Goal: Entertainment & Leisure: Consume media (video, audio)

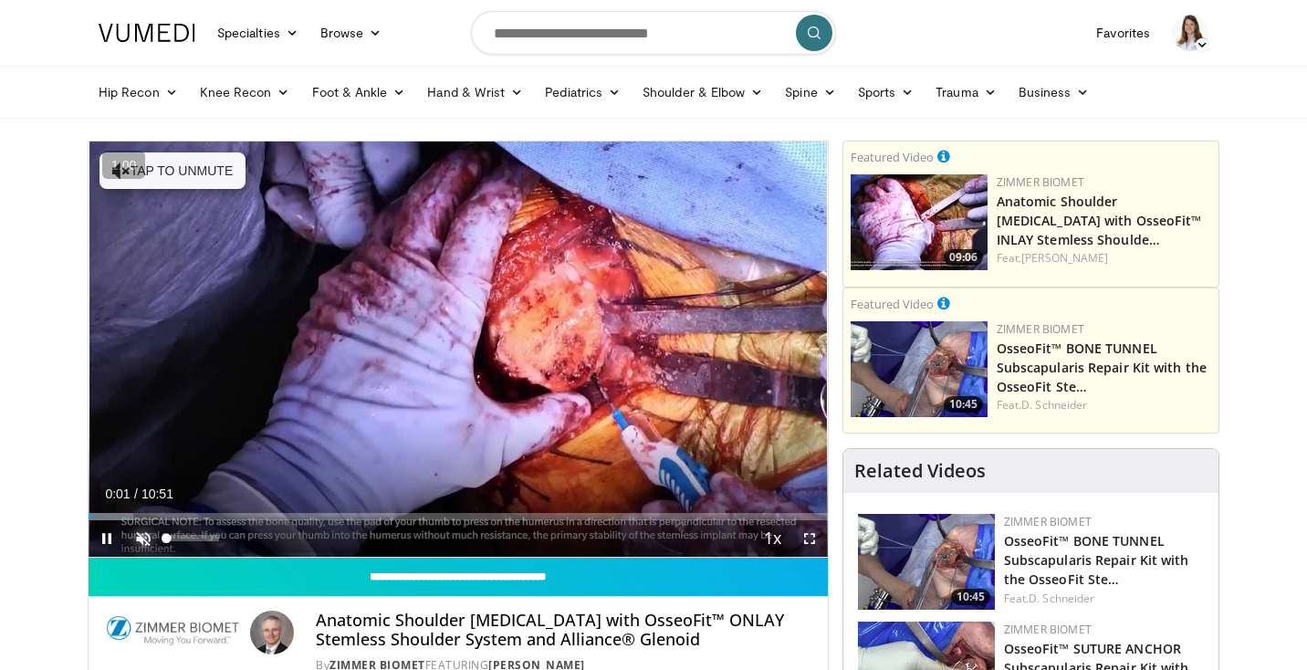
click at [141, 543] on span "Video Player" at bounding box center [143, 538] width 37 height 37
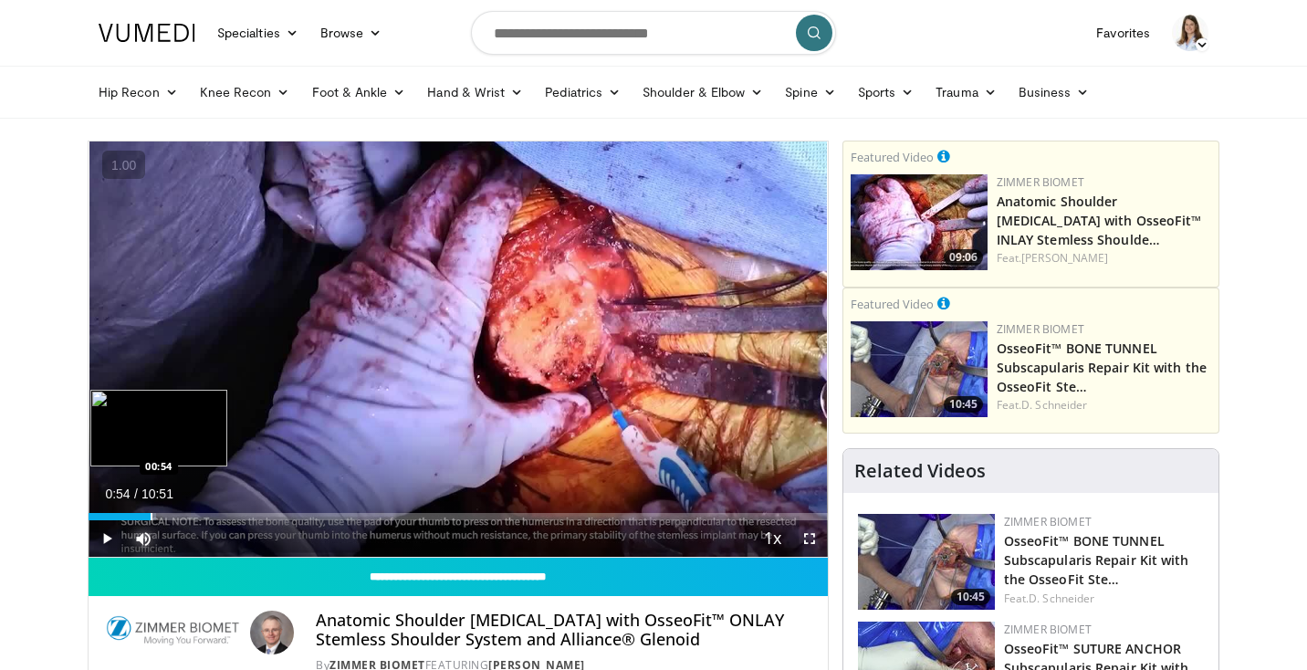
click at [151, 516] on div "Progress Bar" at bounding box center [152, 516] width 2 height 7
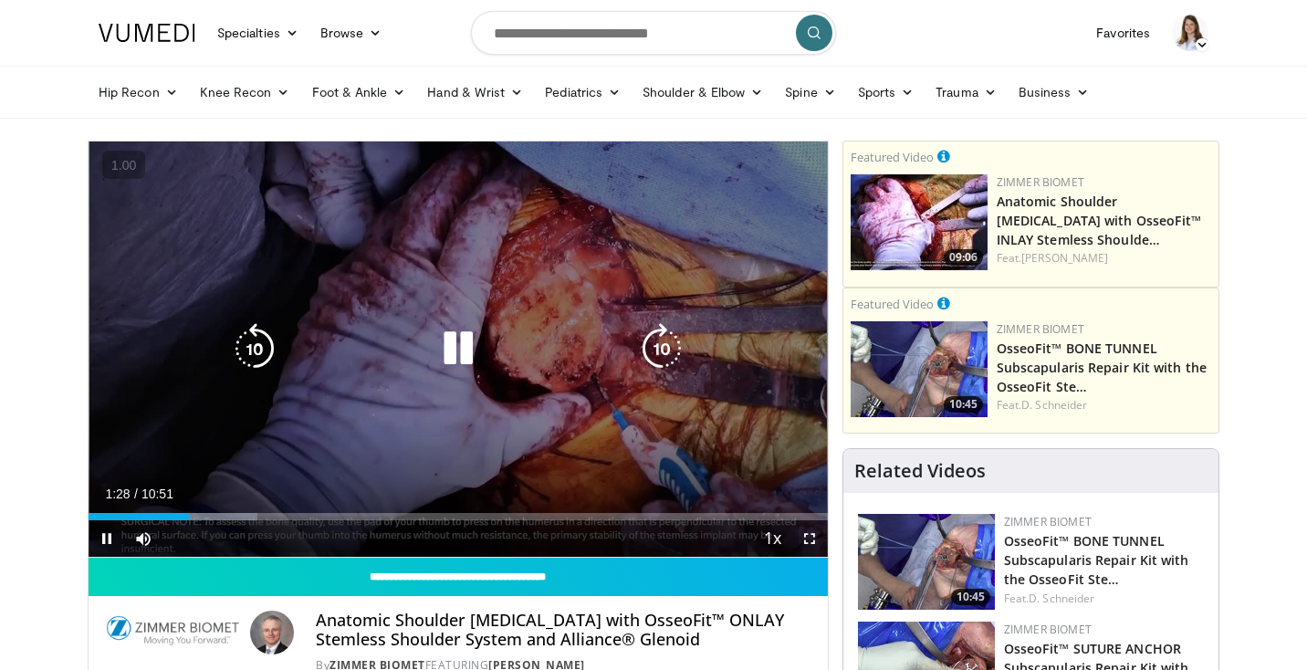
click at [286, 424] on div "10 seconds Tap to unmute" at bounding box center [458, 348] width 739 height 415
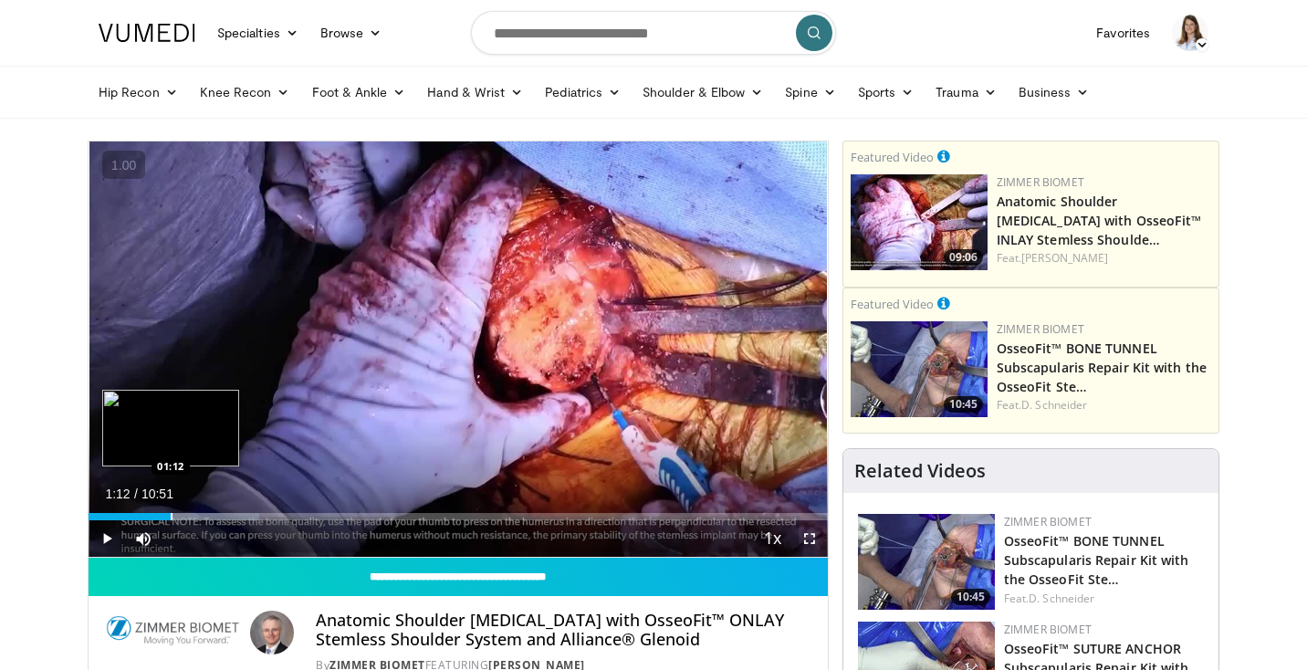
click at [171, 514] on div "Progress Bar" at bounding box center [172, 516] width 2 height 7
click at [177, 516] on div "Progress Bar" at bounding box center [176, 516] width 2 height 7
click at [109, 536] on span "Video Player" at bounding box center [107, 538] width 37 height 37
click at [809, 545] on span "Video Player" at bounding box center [809, 538] width 37 height 37
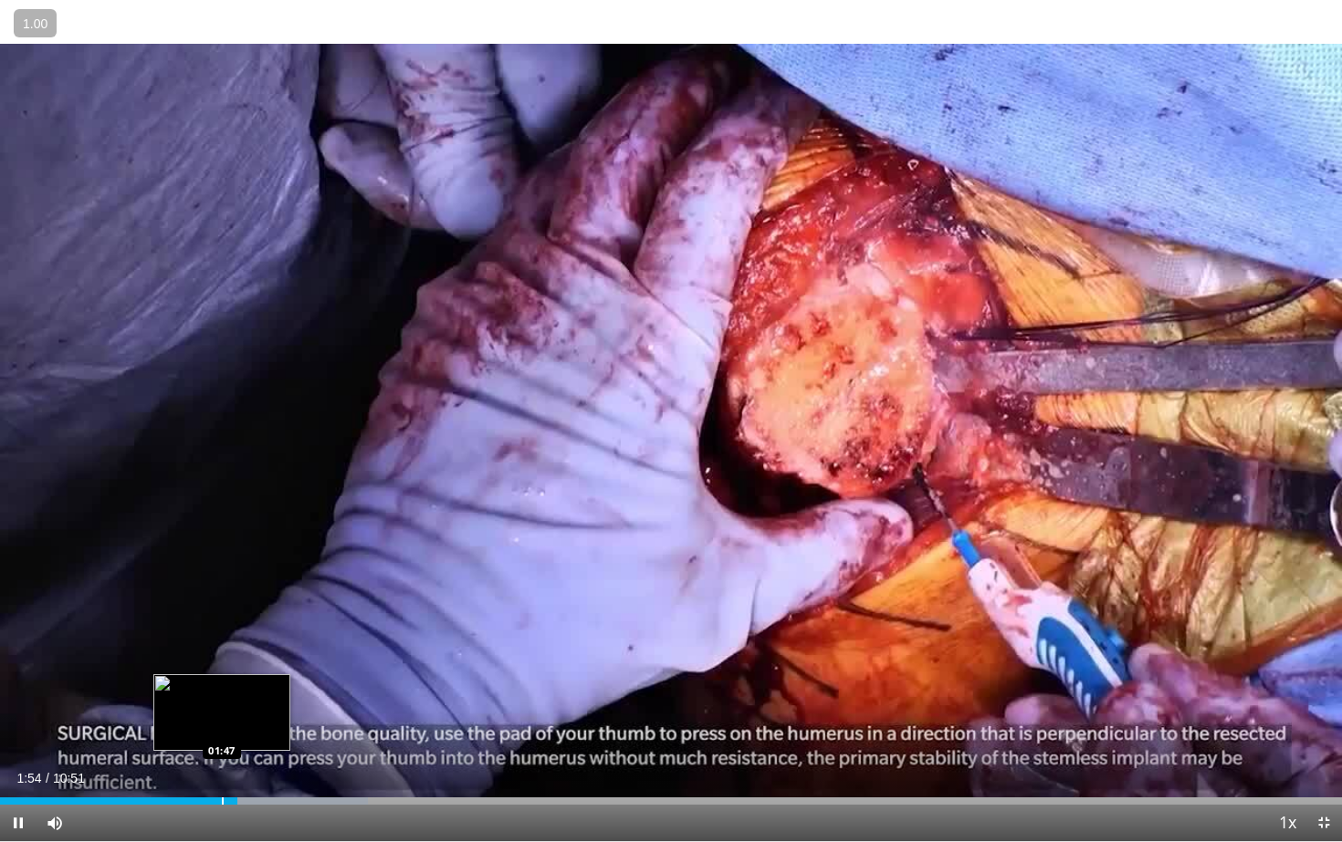
click at [222, 669] on div "Progress Bar" at bounding box center [223, 801] width 2 height 7
click at [215, 669] on div "Progress Bar" at bounding box center [216, 801] width 2 height 7
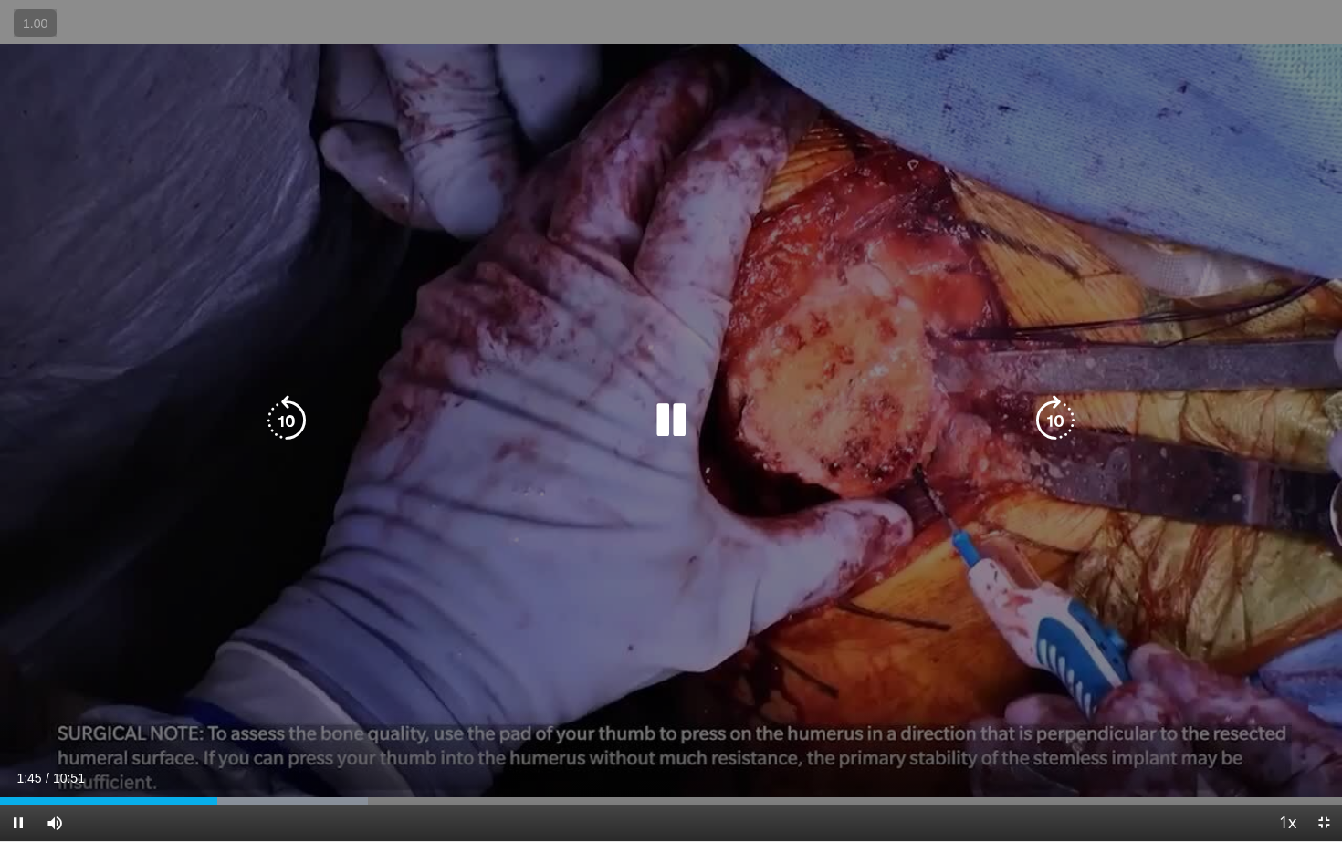
click at [487, 591] on div "10 seconds Tap to unmute" at bounding box center [671, 420] width 1342 height 841
click at [549, 540] on div "10 seconds Tap to unmute" at bounding box center [671, 420] width 1342 height 841
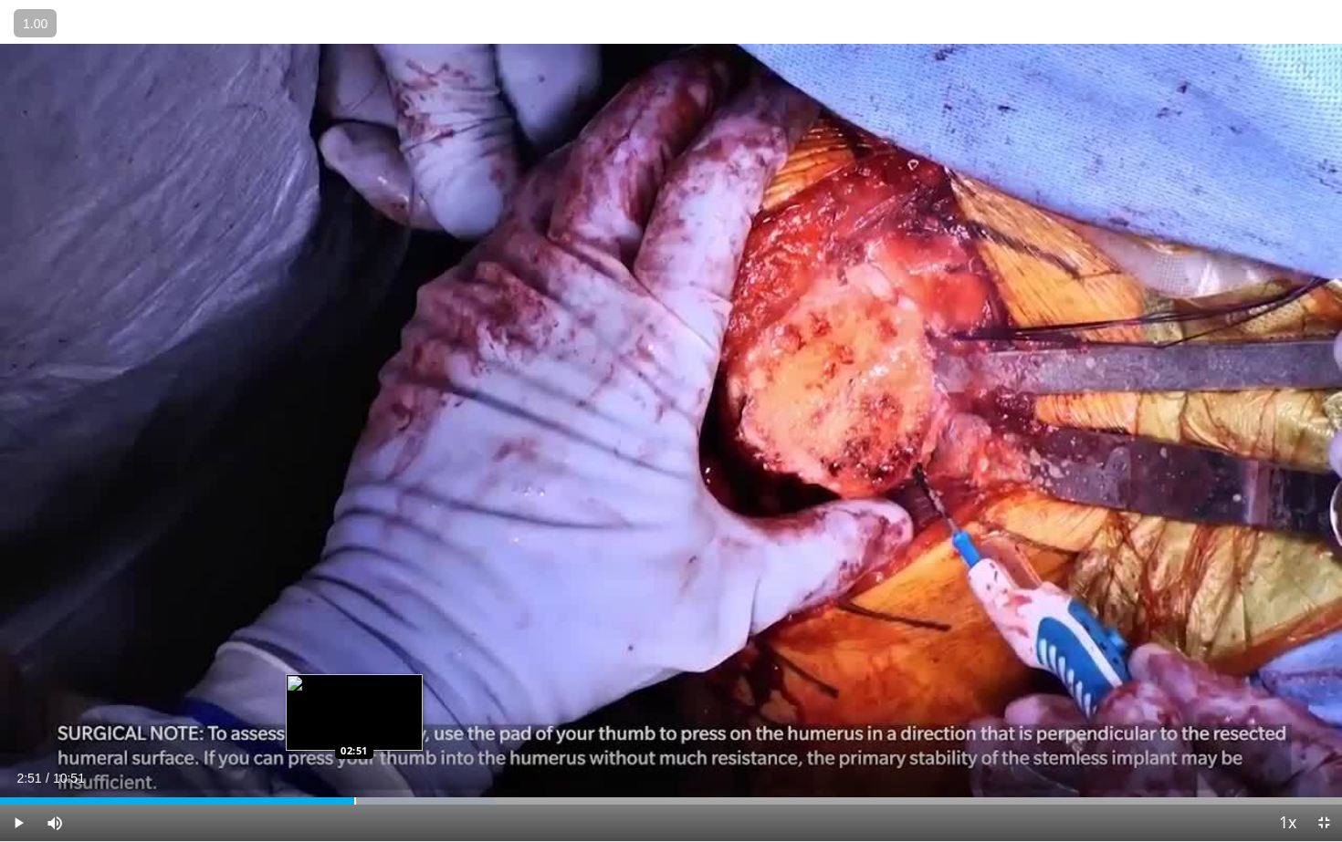
click at [354, 669] on div "Progress Bar" at bounding box center [355, 801] width 2 height 7
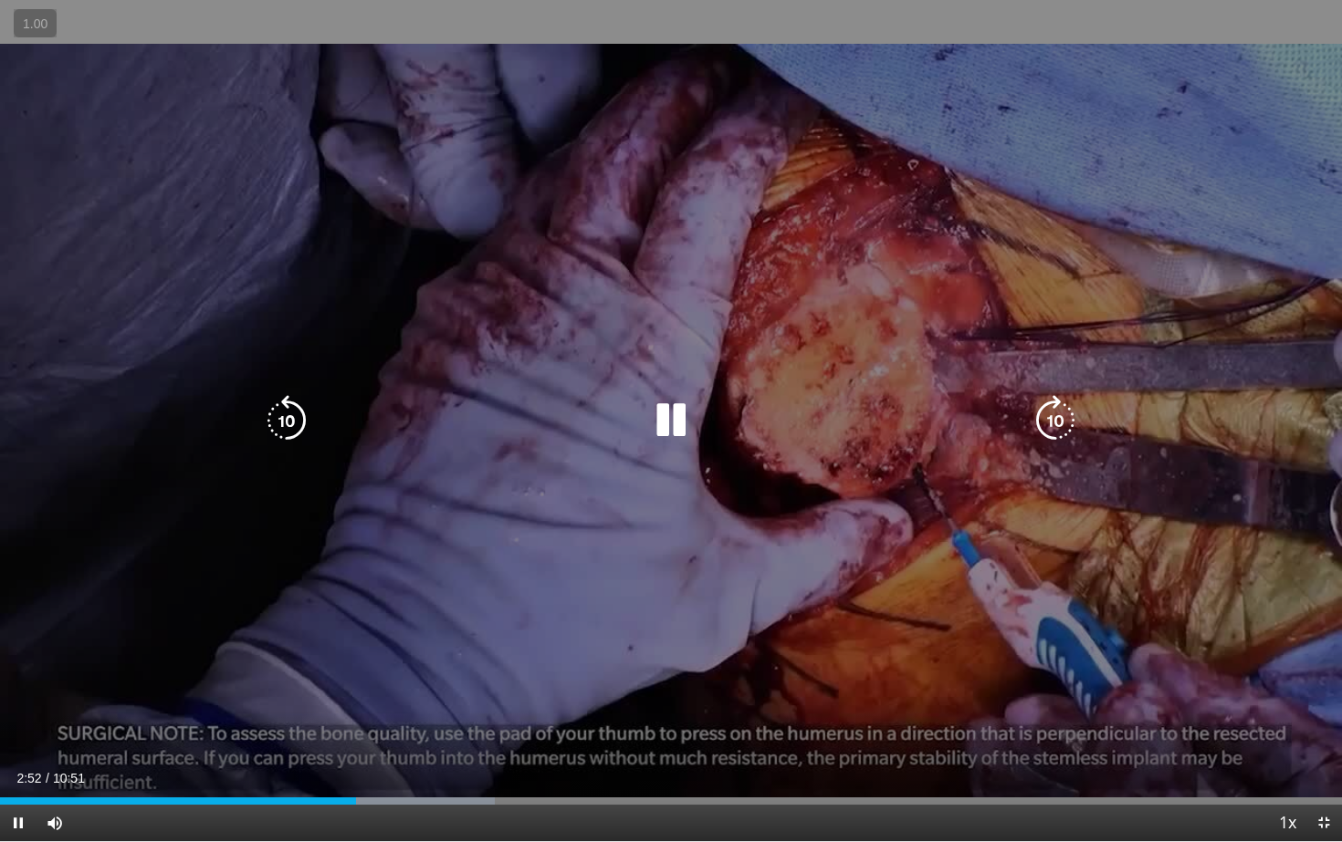
click at [281, 669] on div "10 seconds Tap to unmute" at bounding box center [671, 420] width 1342 height 841
click at [631, 653] on div "10 seconds Tap to unmute" at bounding box center [671, 420] width 1342 height 841
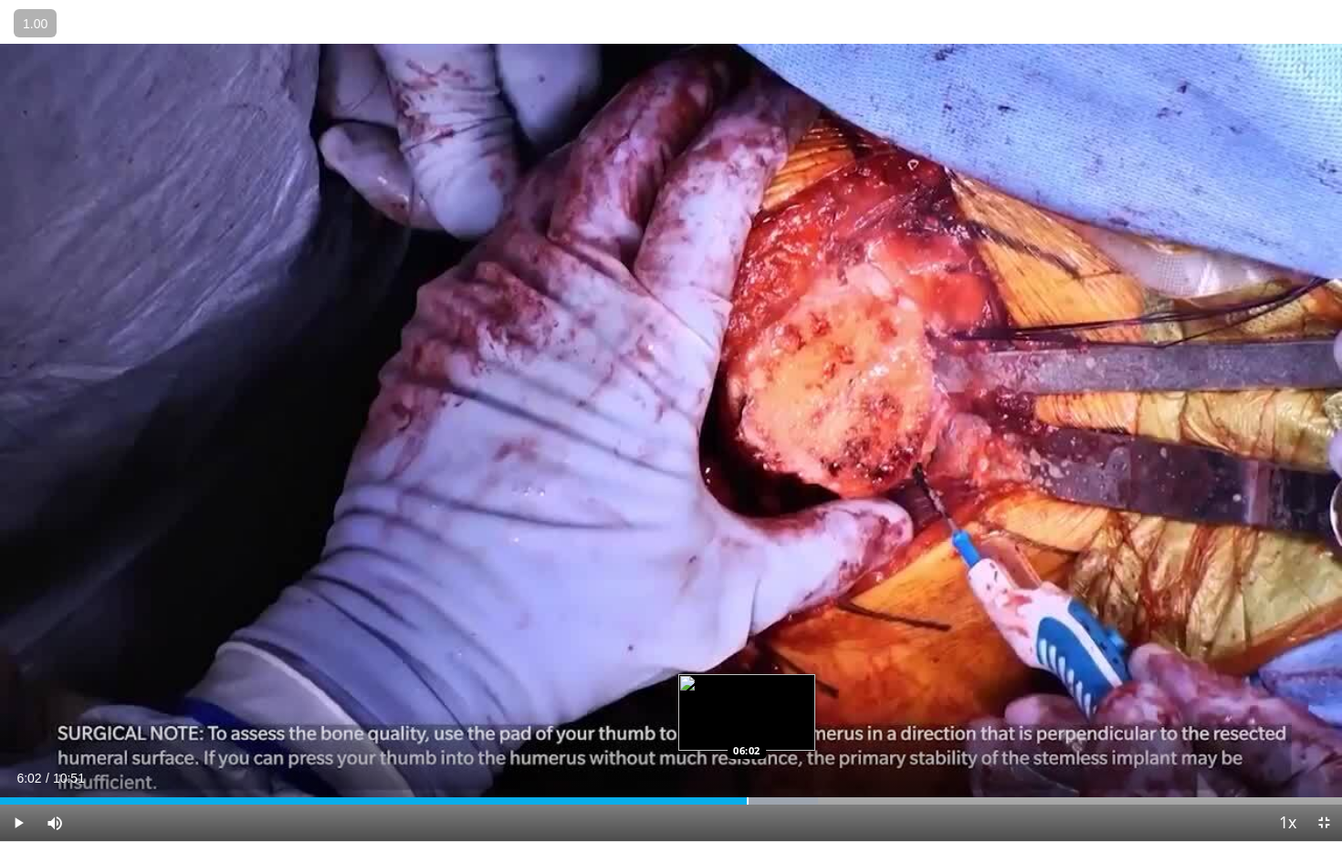
click at [747, 669] on div "Progress Bar" at bounding box center [748, 801] width 2 height 7
click at [779, 669] on div "Loaded : 67.03% 06:12 06:18" at bounding box center [671, 796] width 1342 height 17
click at [790, 669] on div "Progress Bar" at bounding box center [791, 801] width 2 height 7
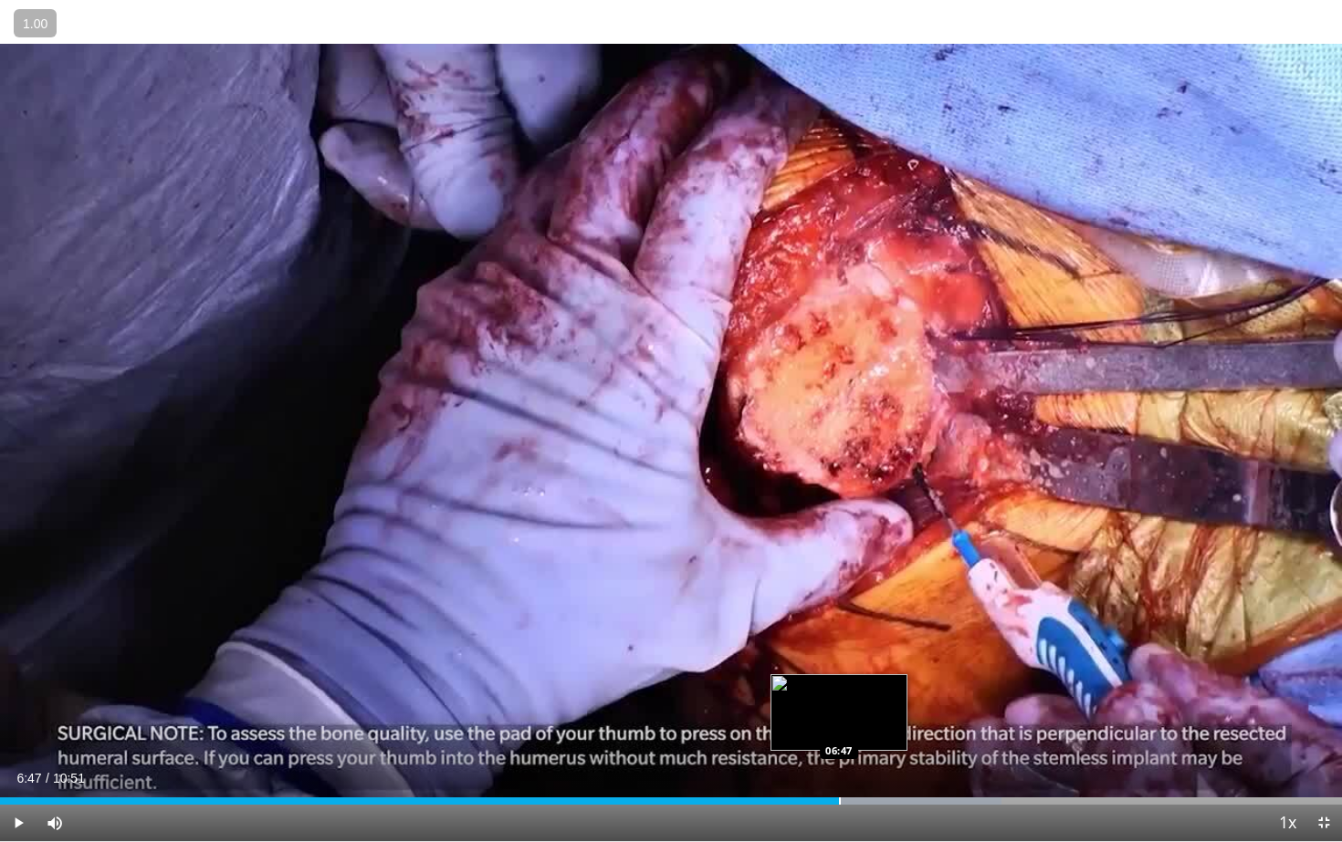
click at [839, 669] on div "Progress Bar" at bounding box center [840, 801] width 2 height 7
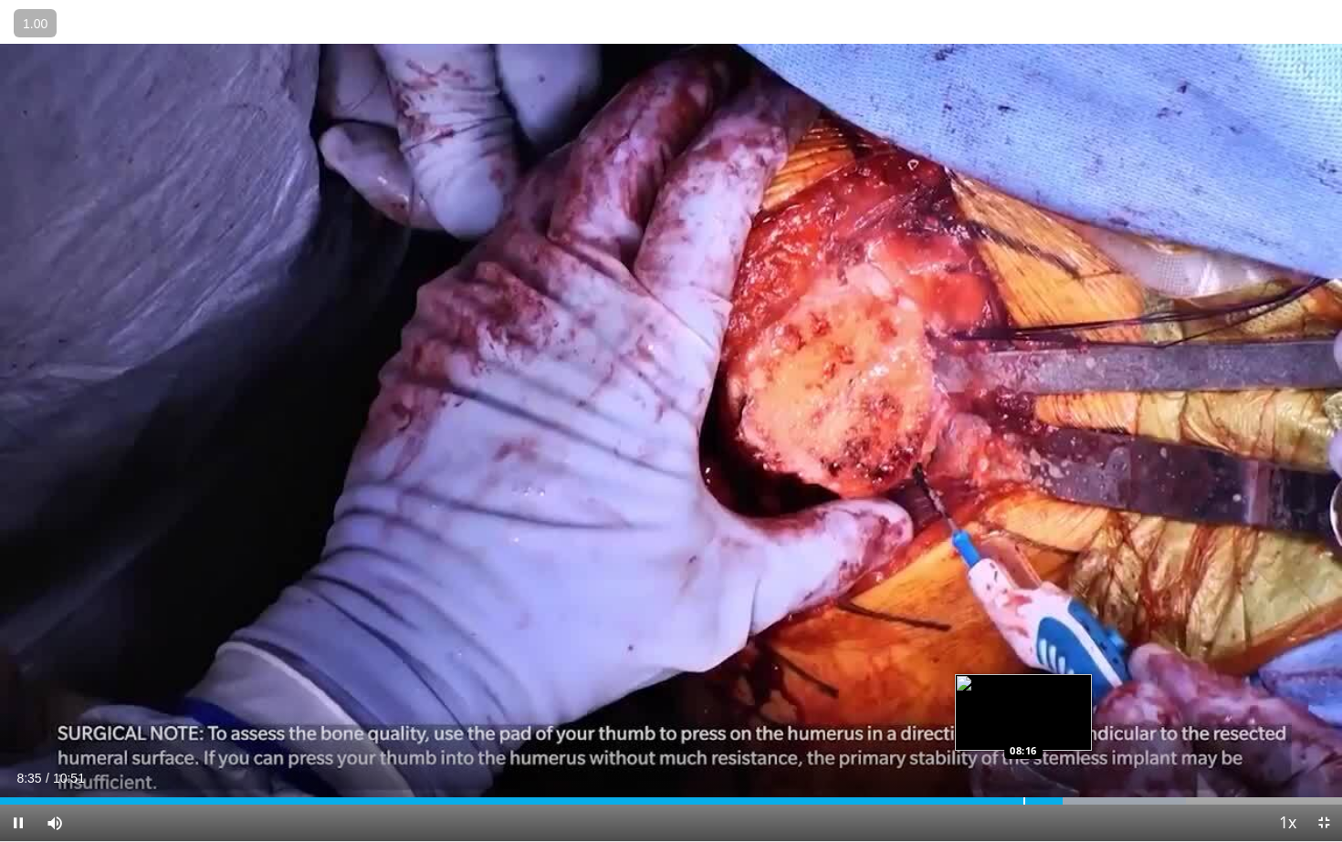
click at [1023, 669] on div "Loaded : 88.36% 08:35 08:16" at bounding box center [671, 796] width 1342 height 17
click at [1032, 669] on div "Progress Bar" at bounding box center [1033, 801] width 2 height 7
